Goal: Information Seeking & Learning: Compare options

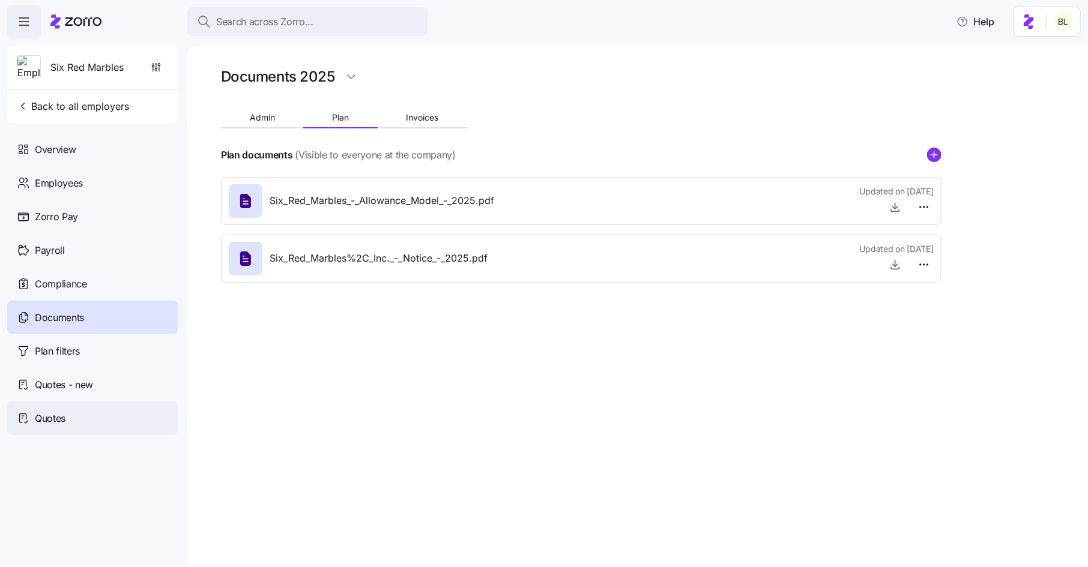
click at [44, 412] on span "Quotes" at bounding box center [50, 418] width 31 height 15
click at [66, 414] on div "Quotes" at bounding box center [92, 419] width 170 height 34
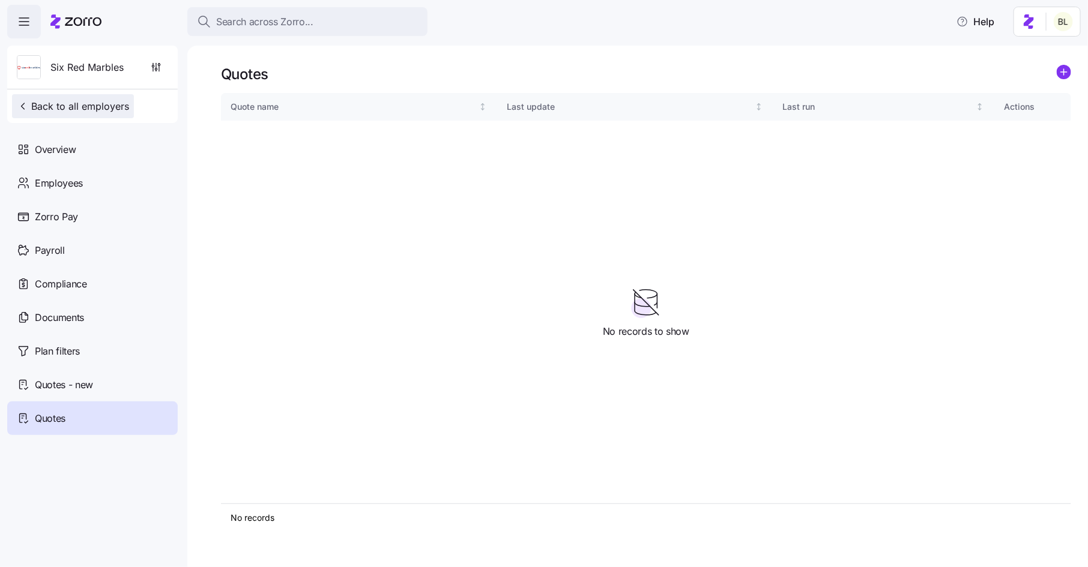
click at [98, 106] on span "Back to all employers" at bounding box center [73, 106] width 112 height 14
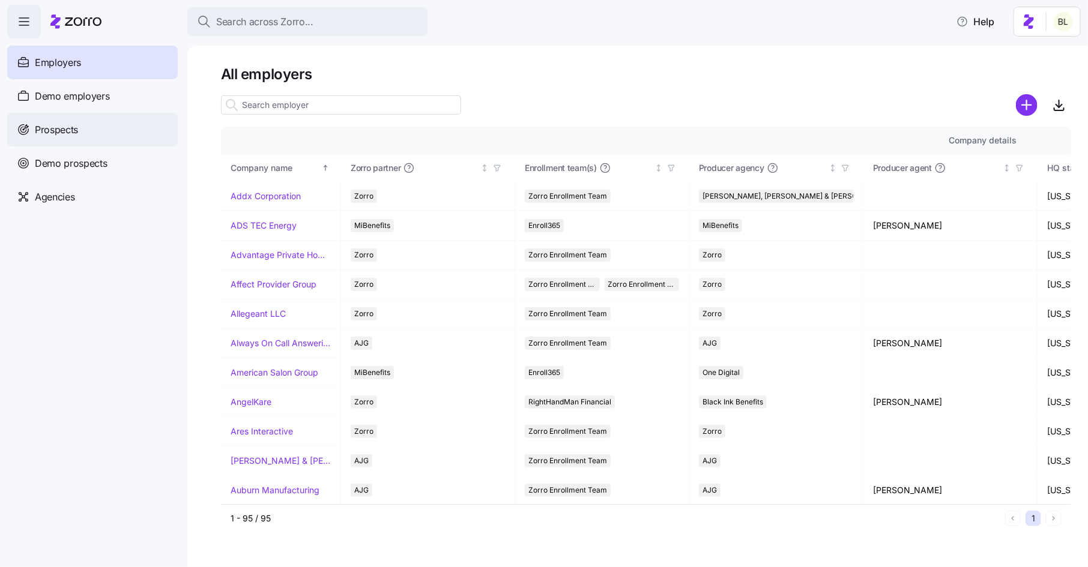
click at [67, 133] on span "Prospects" at bounding box center [56, 129] width 43 height 15
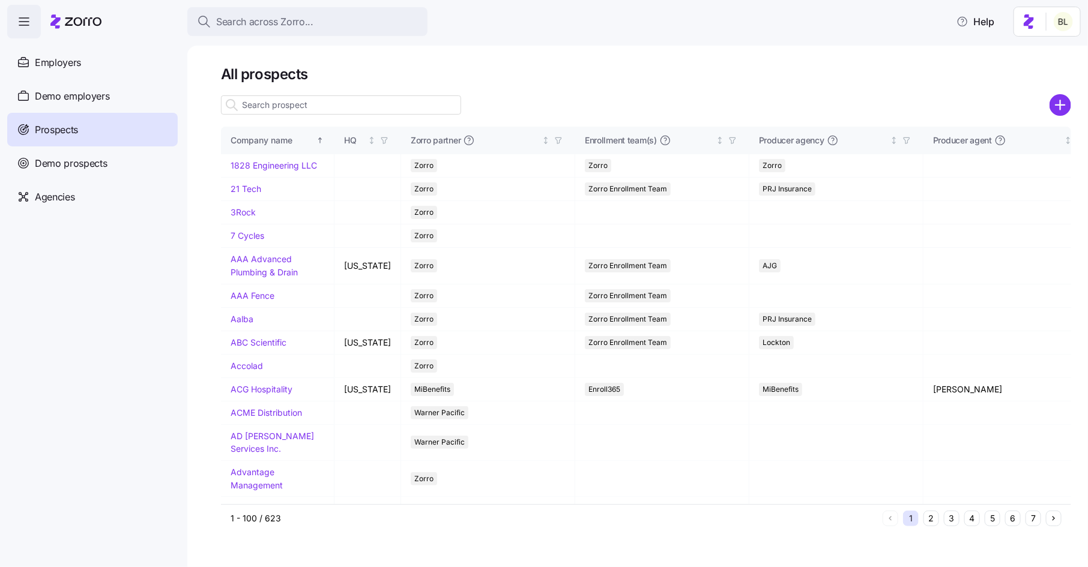
click at [292, 108] on input at bounding box center [341, 104] width 240 height 19
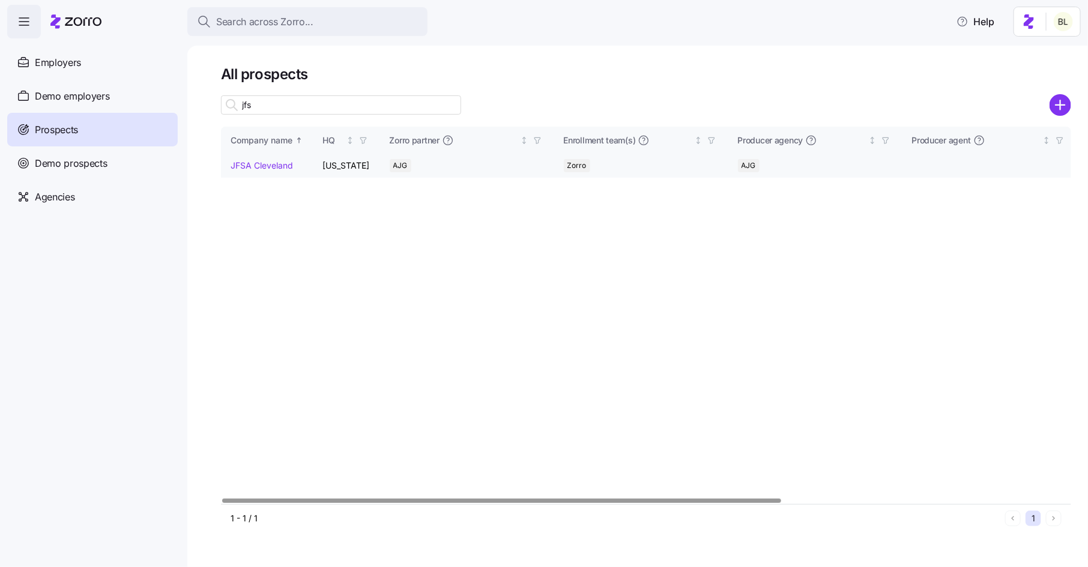
type input "jfs"
click at [279, 162] on link "JFSA Cleveland" at bounding box center [262, 165] width 62 height 10
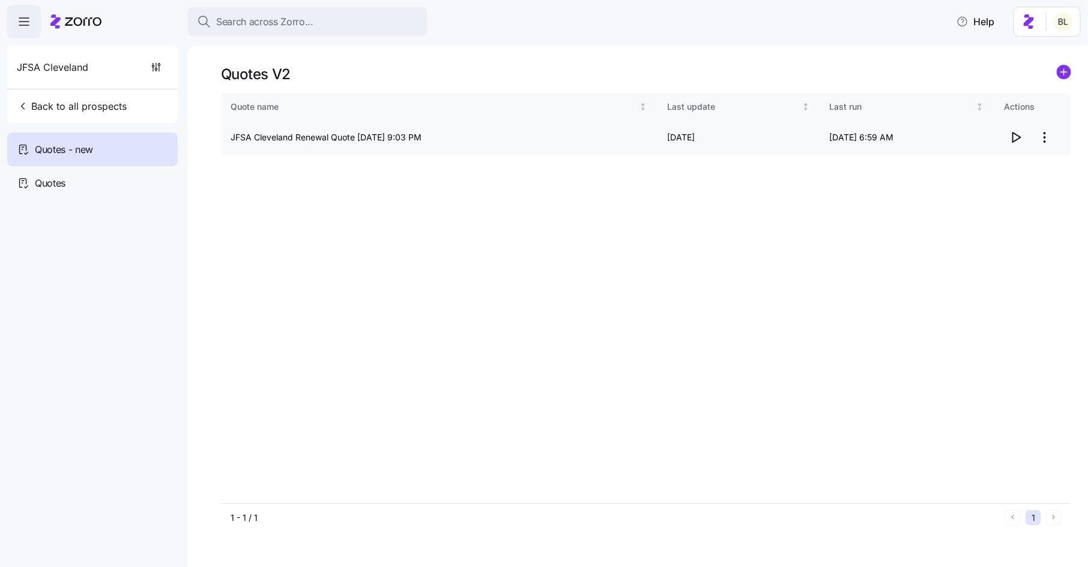
click at [1019, 136] on icon "button" at bounding box center [1016, 137] width 14 height 14
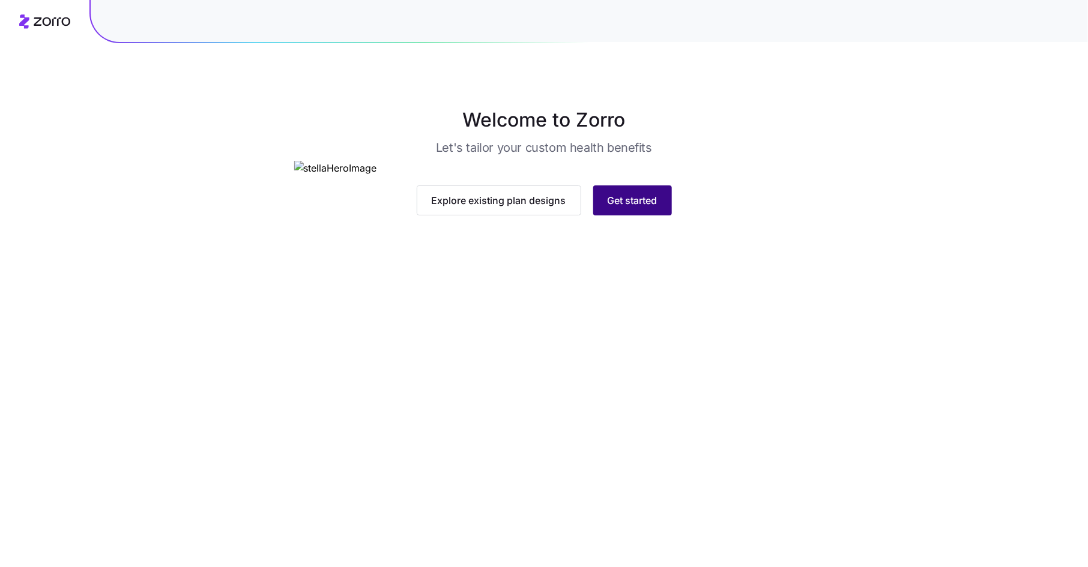
click at [633, 208] on span "Get started" at bounding box center [633, 200] width 50 height 14
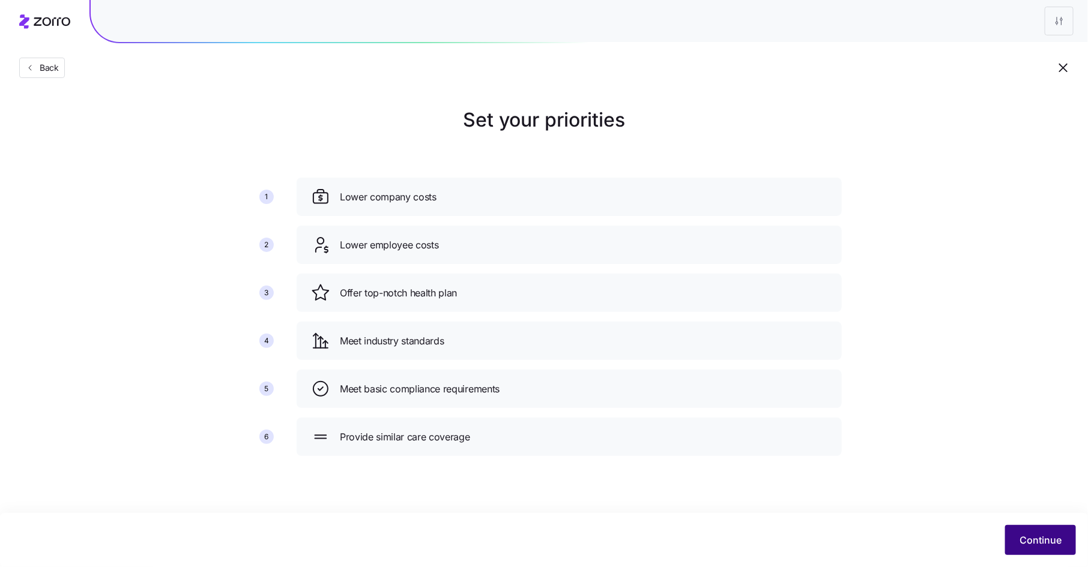
click at [1028, 540] on span "Continue" at bounding box center [1040, 540] width 42 height 14
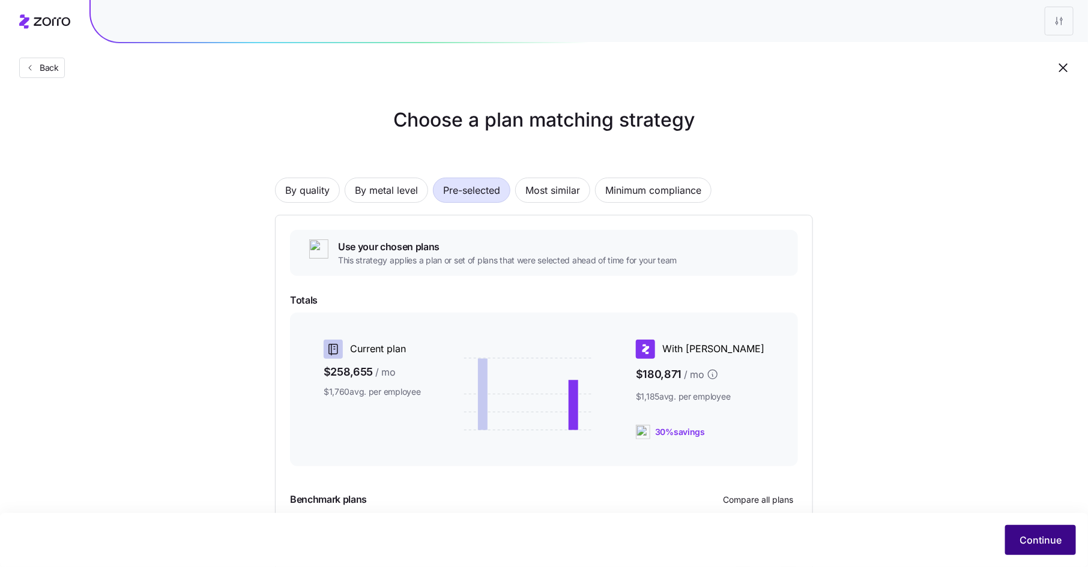
click at [1034, 539] on span "Continue" at bounding box center [1040, 540] width 42 height 14
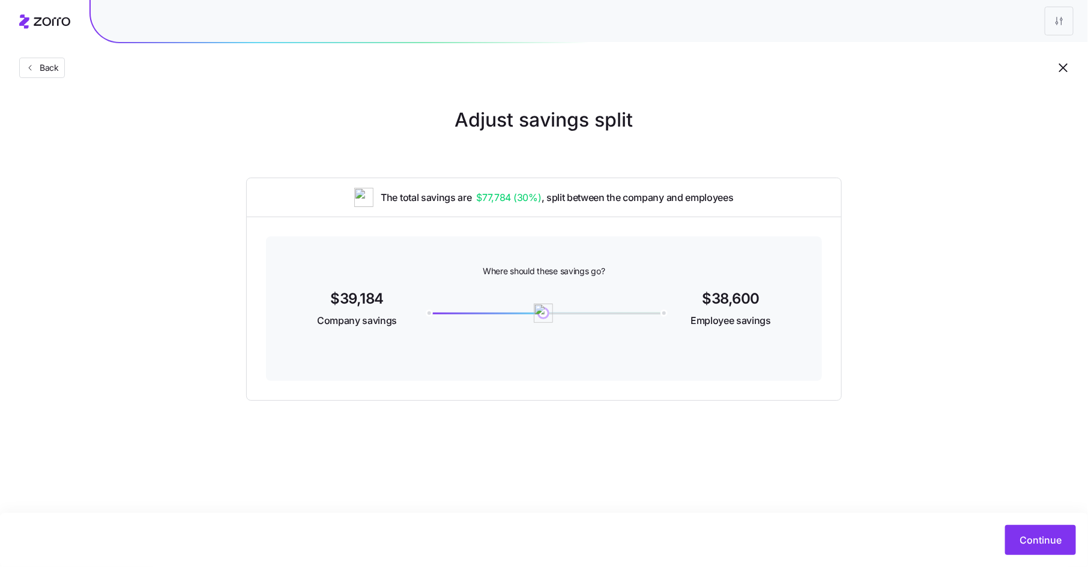
click at [1034, 539] on span "Continue" at bounding box center [1040, 540] width 42 height 14
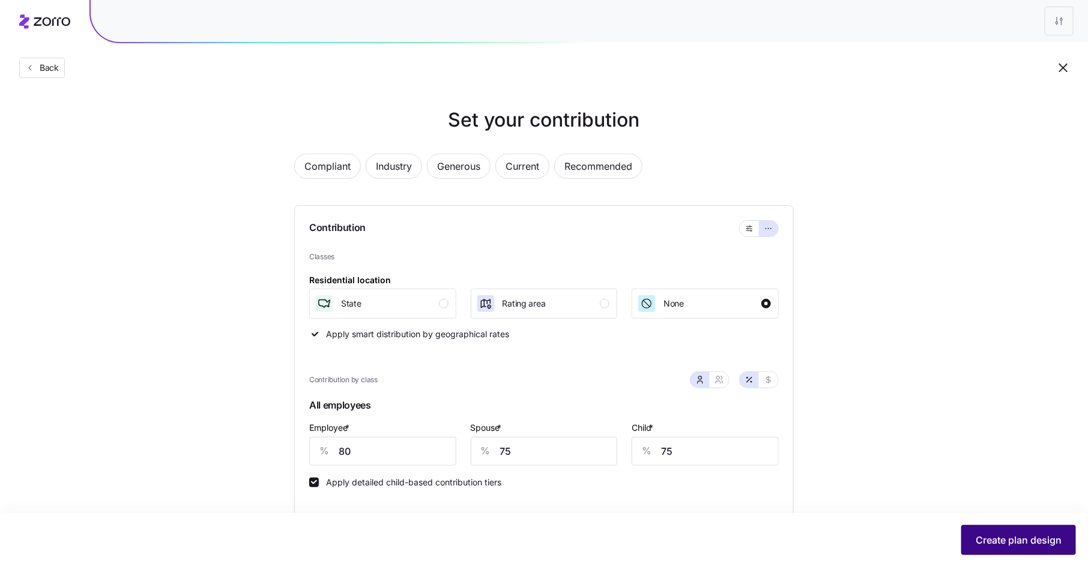
click at [1001, 545] on span "Create plan design" at bounding box center [1019, 540] width 86 height 14
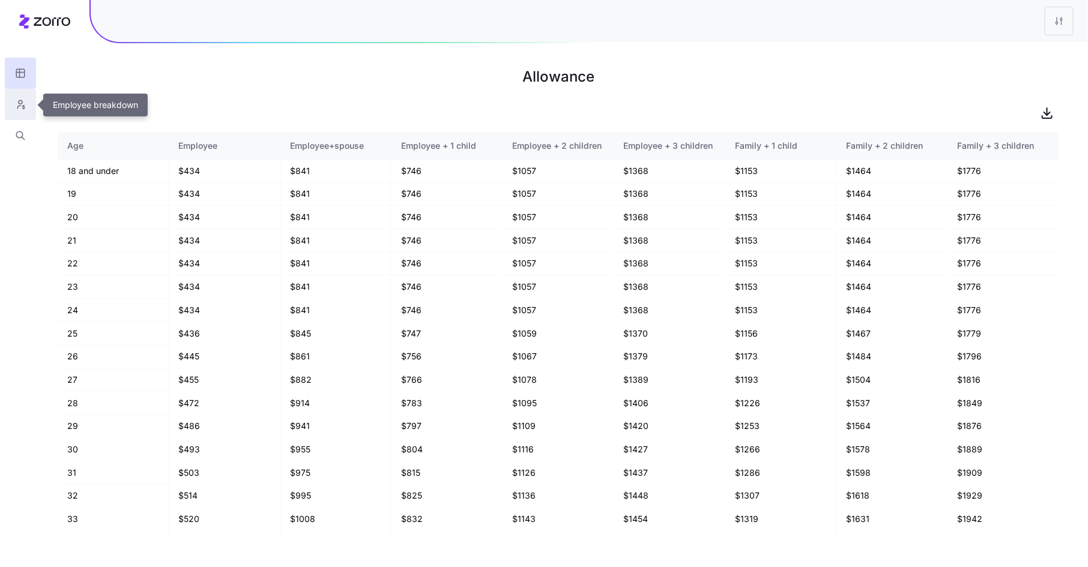
click at [21, 104] on icon "button" at bounding box center [21, 102] width 4 height 4
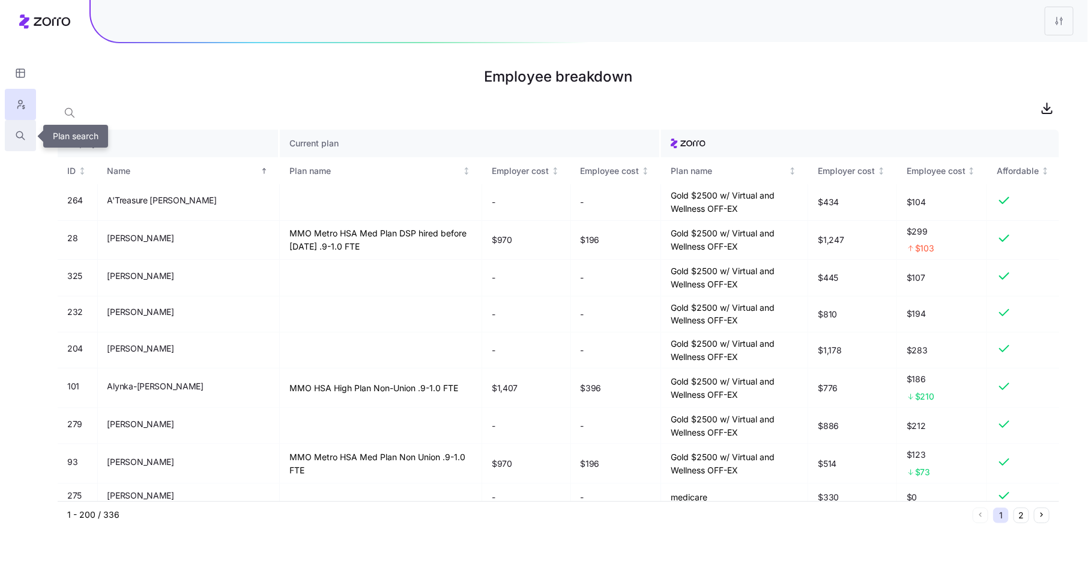
click at [20, 134] on icon "button" at bounding box center [20, 136] width 11 height 12
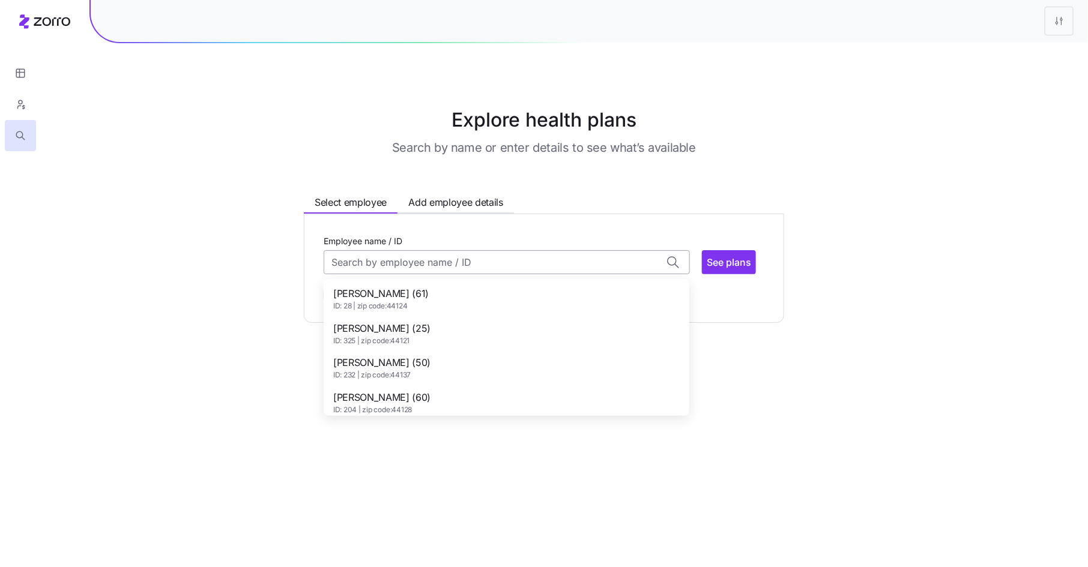
click at [459, 259] on input "Employee name / ID" at bounding box center [507, 262] width 366 height 24
click at [454, 361] on div "[PERSON_NAME] (50) ID: 232 | zip code: 44137" at bounding box center [506, 368] width 361 height 35
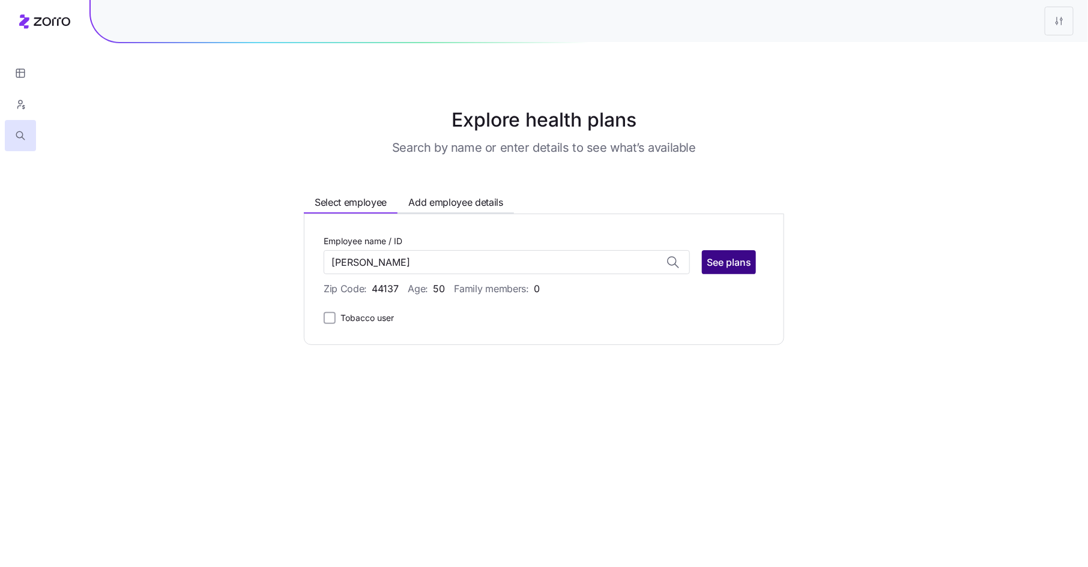
click at [734, 256] on span "See plans" at bounding box center [729, 262] width 44 height 14
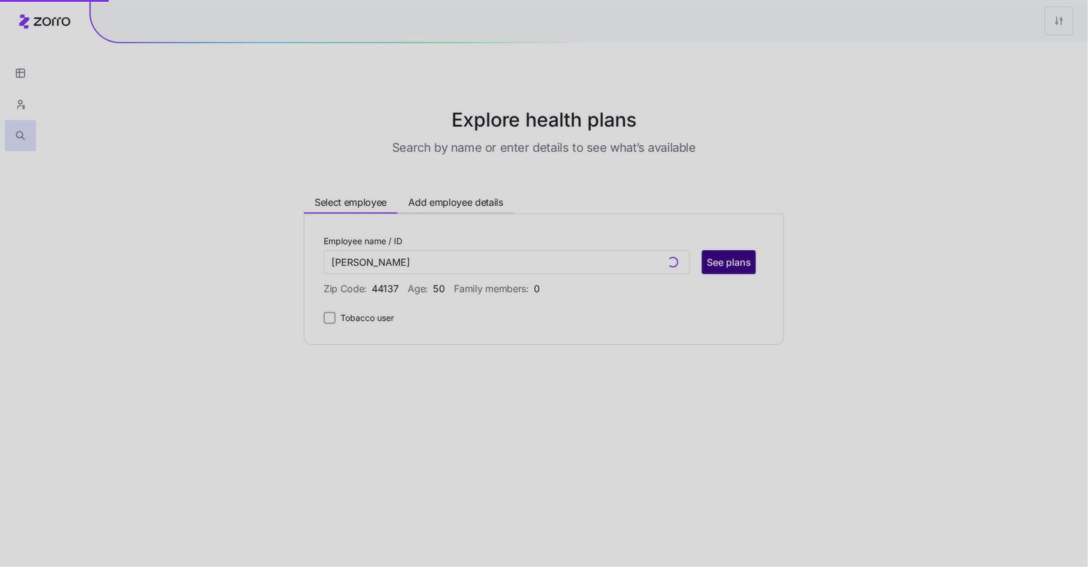
type input "[PERSON_NAME] (ID: 232)"
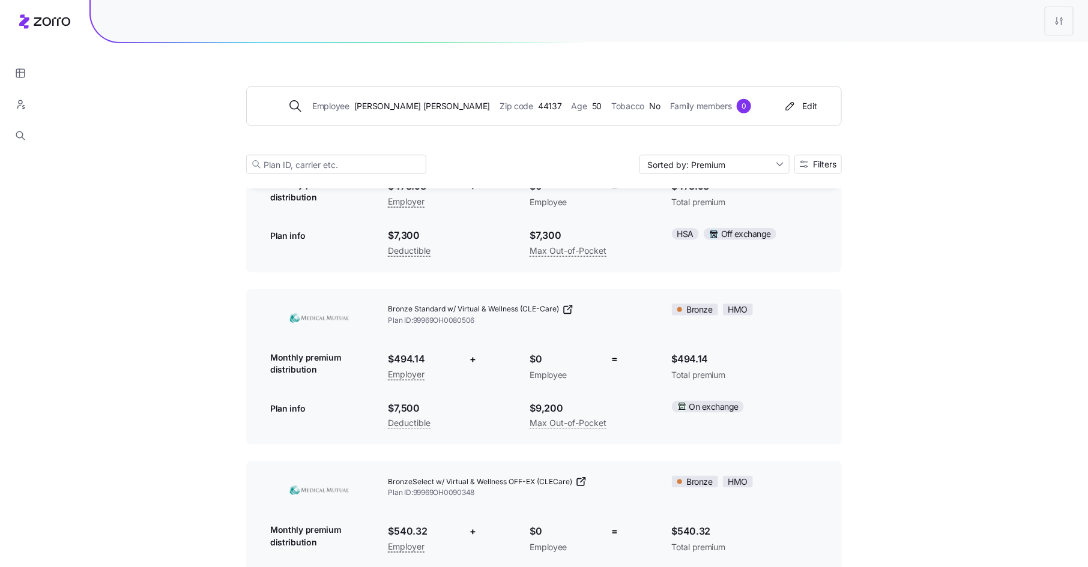
scroll to position [493, 0]
click at [809, 160] on span "Filters" at bounding box center [818, 164] width 37 height 8
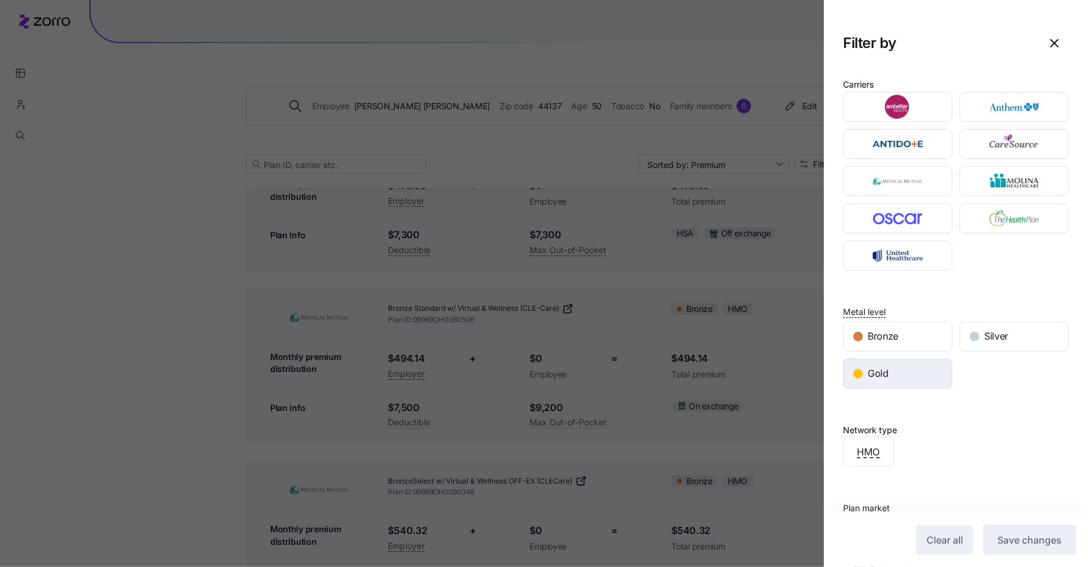
click at [897, 377] on div "Gold" at bounding box center [897, 374] width 108 height 29
click at [1011, 542] on span "Save changes" at bounding box center [1029, 540] width 64 height 14
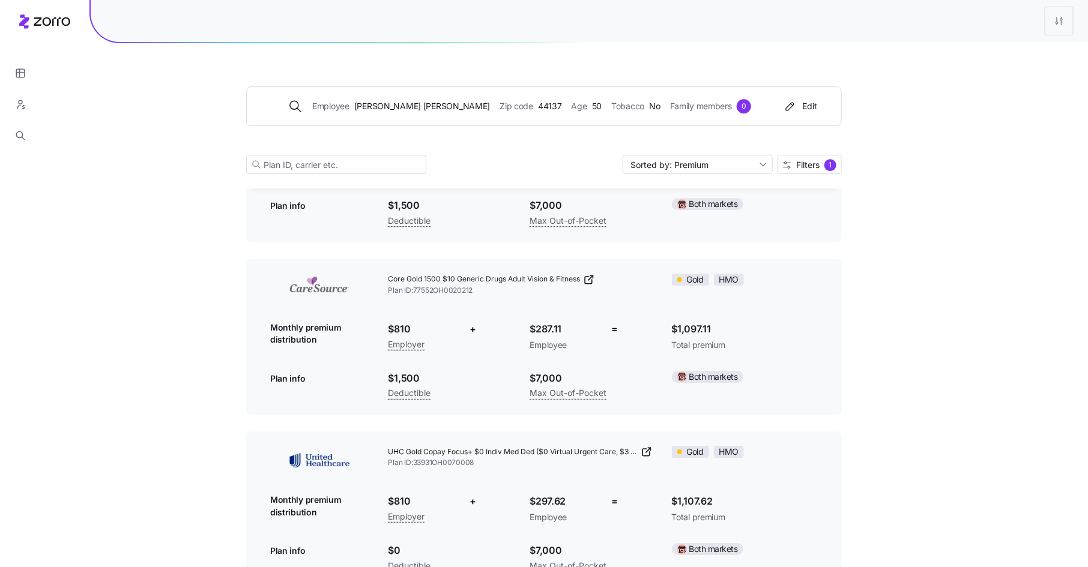
scroll to position [6026, 0]
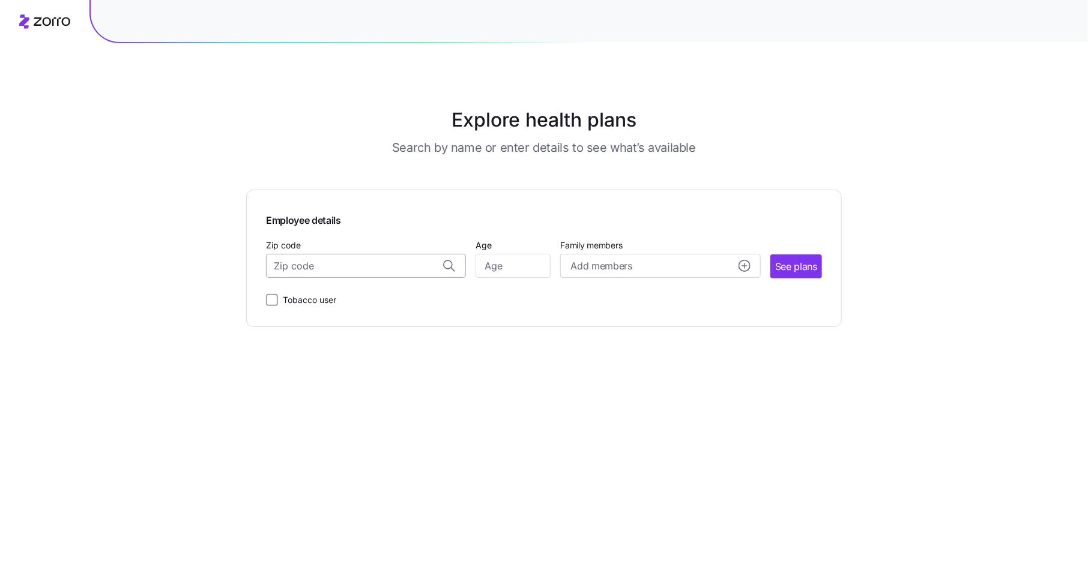
click at [395, 277] on input "Zip code" at bounding box center [366, 266] width 200 height 24
click at [333, 301] on span "44122, Cuyahoga County, OH" at bounding box center [364, 298] width 168 height 15
type input "44122, Cuyahoga County, OH"
click at [525, 270] on input "Age" at bounding box center [512, 266] width 75 height 24
type input "53"
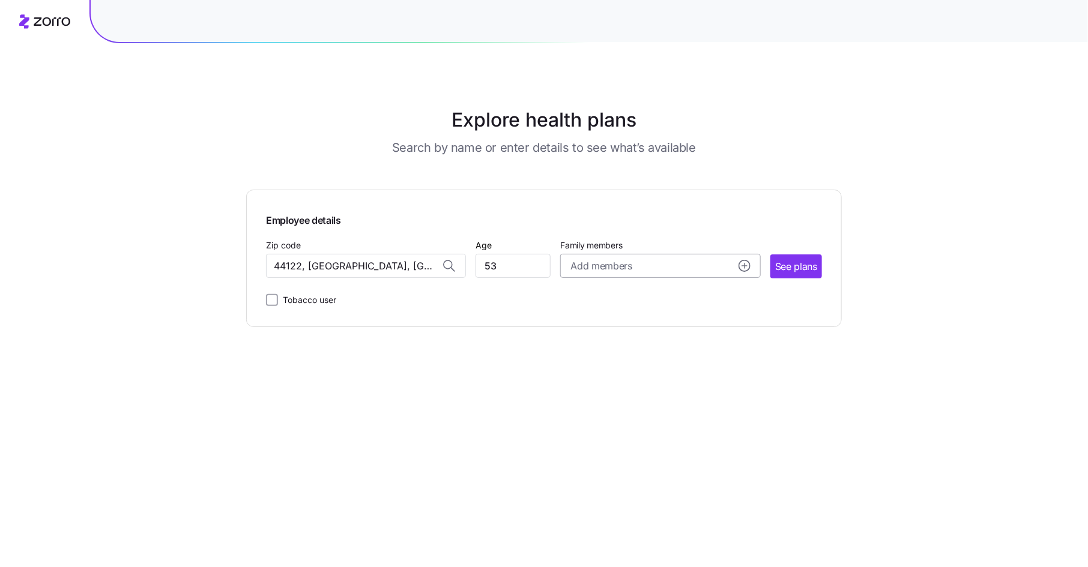
click at [633, 261] on div "Add members" at bounding box center [660, 266] width 180 height 15
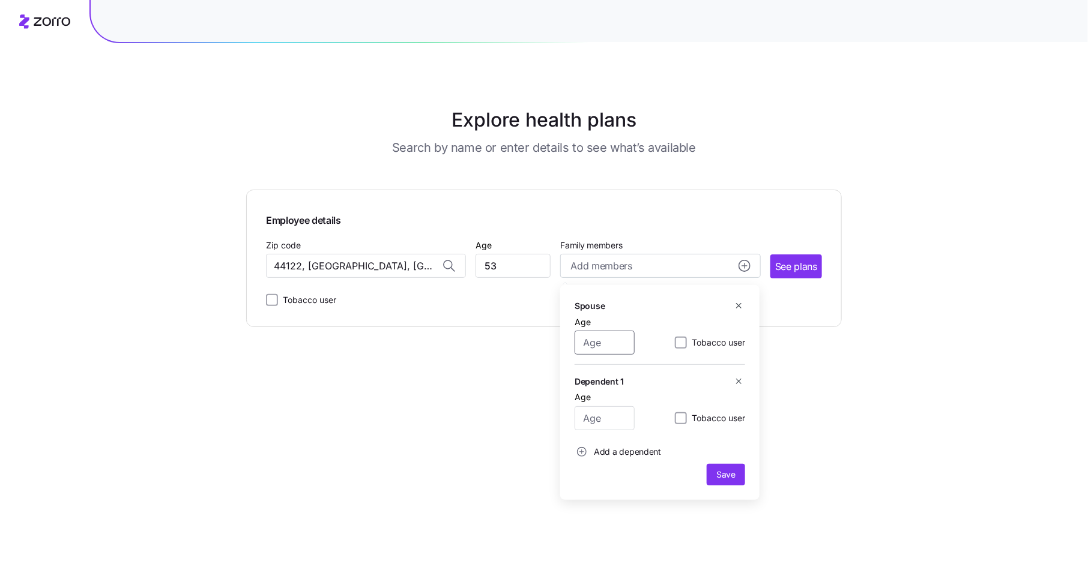
click at [600, 341] on input "Age" at bounding box center [605, 343] width 60 height 24
type input "51"
click at [610, 421] on input "Age" at bounding box center [605, 418] width 60 height 24
type input "22"
click at [721, 471] on span "Save" at bounding box center [725, 475] width 19 height 12
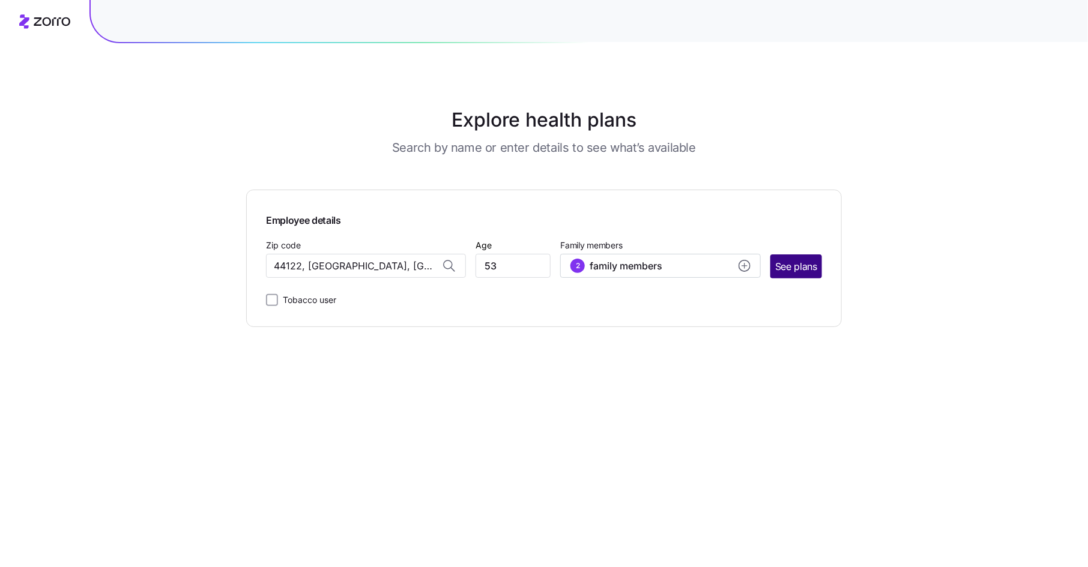
click at [799, 264] on span "See plans" at bounding box center [796, 266] width 42 height 15
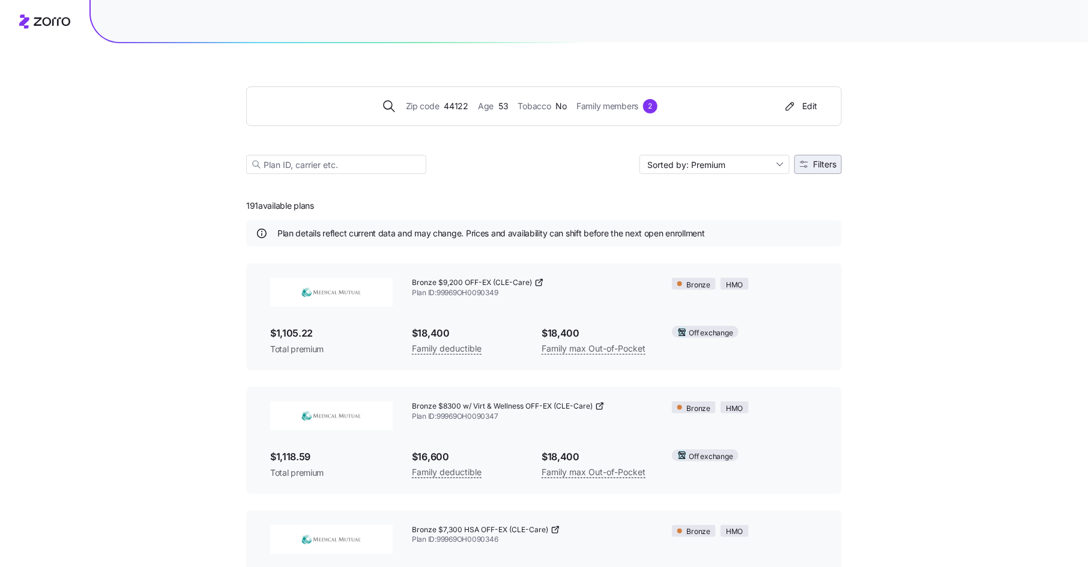
click at [818, 160] on span "Filters" at bounding box center [824, 164] width 23 height 8
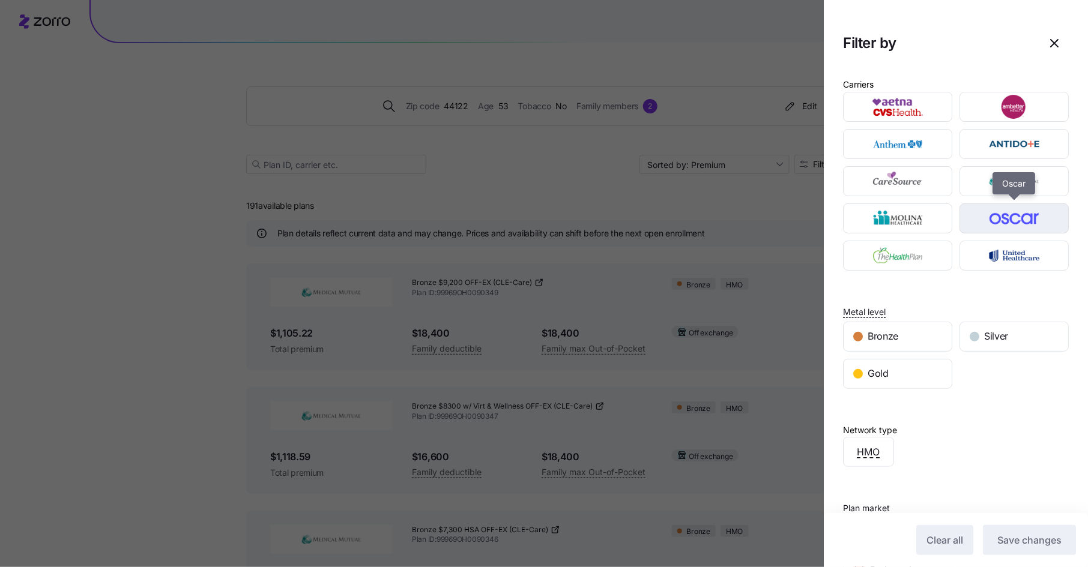
click at [990, 223] on img "button" at bounding box center [1014, 219] width 88 height 24
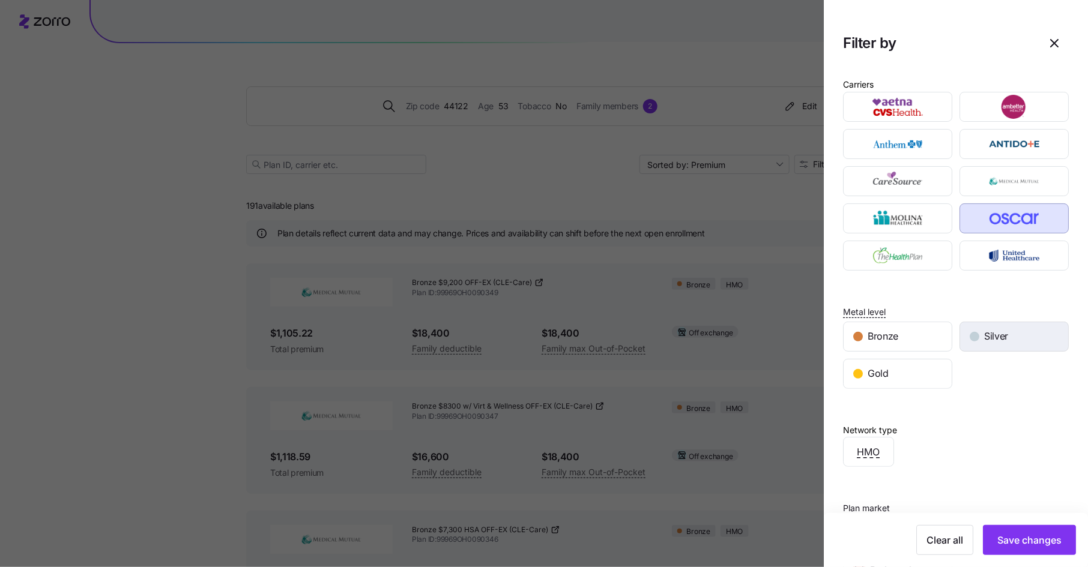
click at [995, 322] on div "Silver" at bounding box center [1014, 336] width 108 height 29
click at [1031, 546] on span "Save changes" at bounding box center [1029, 540] width 64 height 14
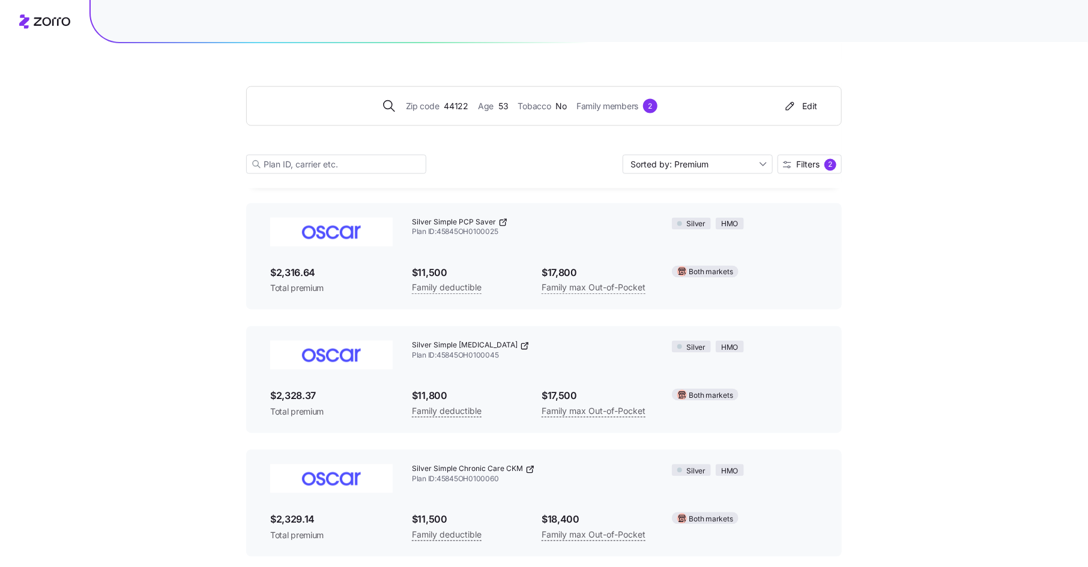
scroll to position [922, 0]
